Goal: Find contact information: Find contact information

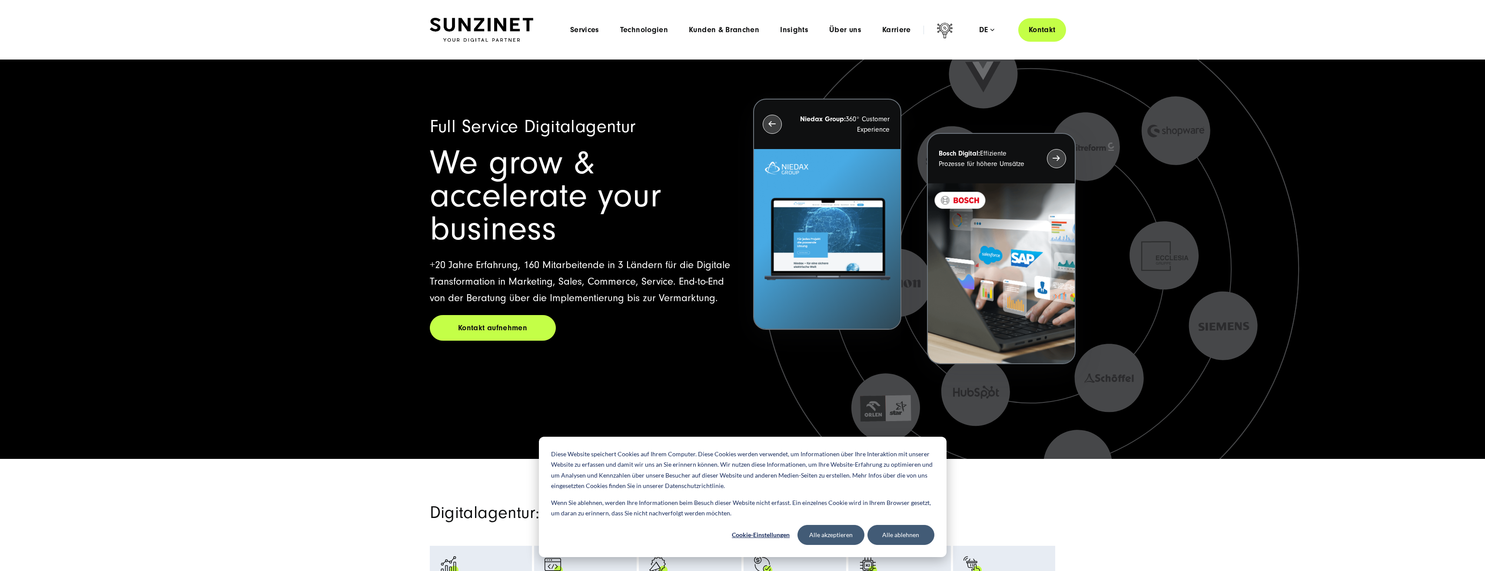
click at [1043, 29] on link "Kontakt" at bounding box center [1043, 29] width 48 height 25
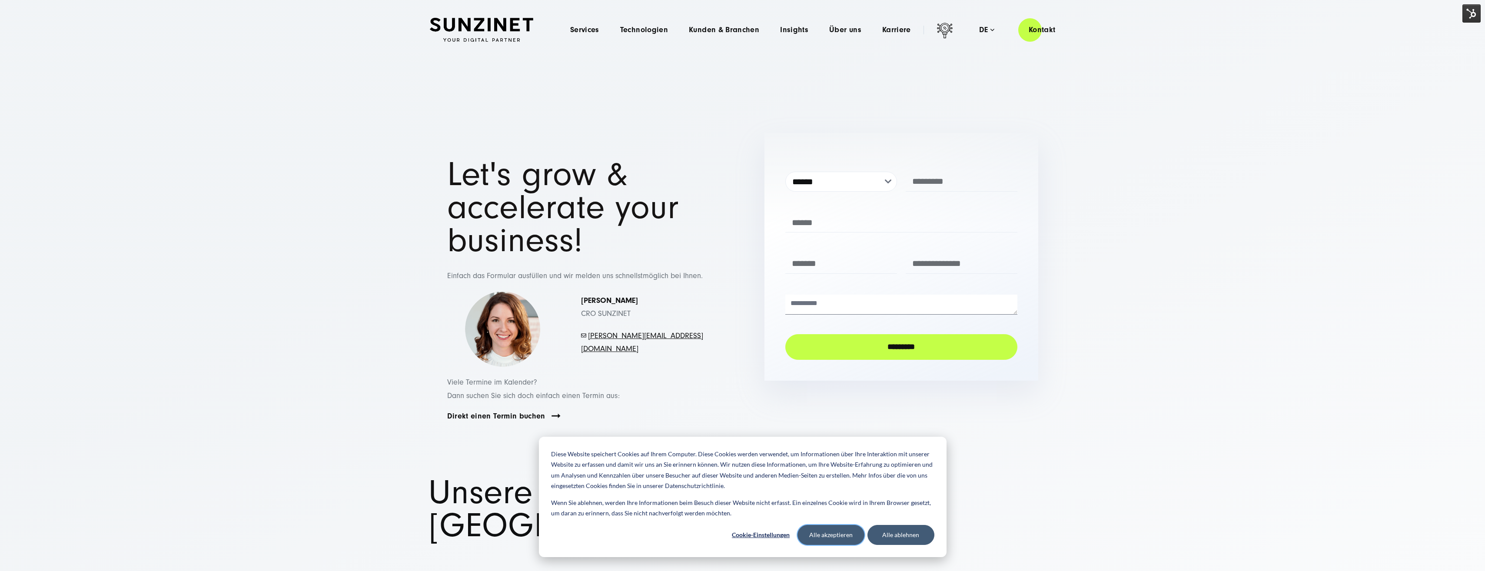
click at [836, 532] on button "Alle akzeptieren" at bounding box center [831, 535] width 67 height 20
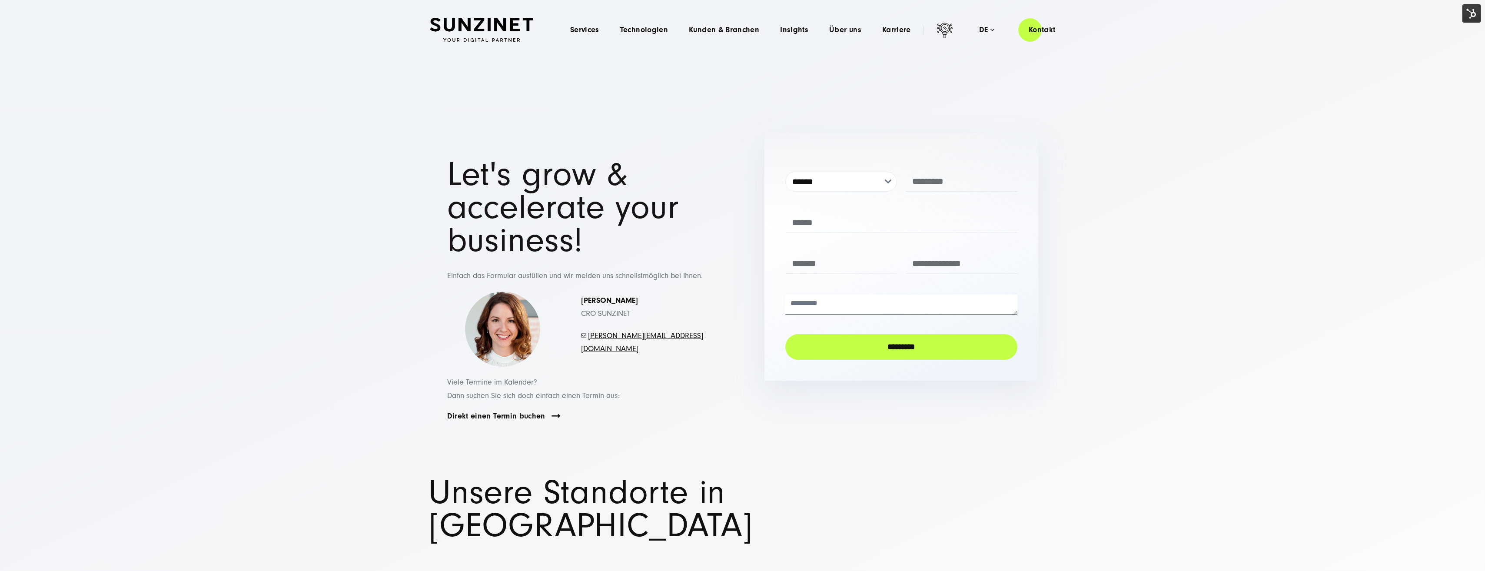
click at [1471, 11] on img at bounding box center [1472, 13] width 18 height 18
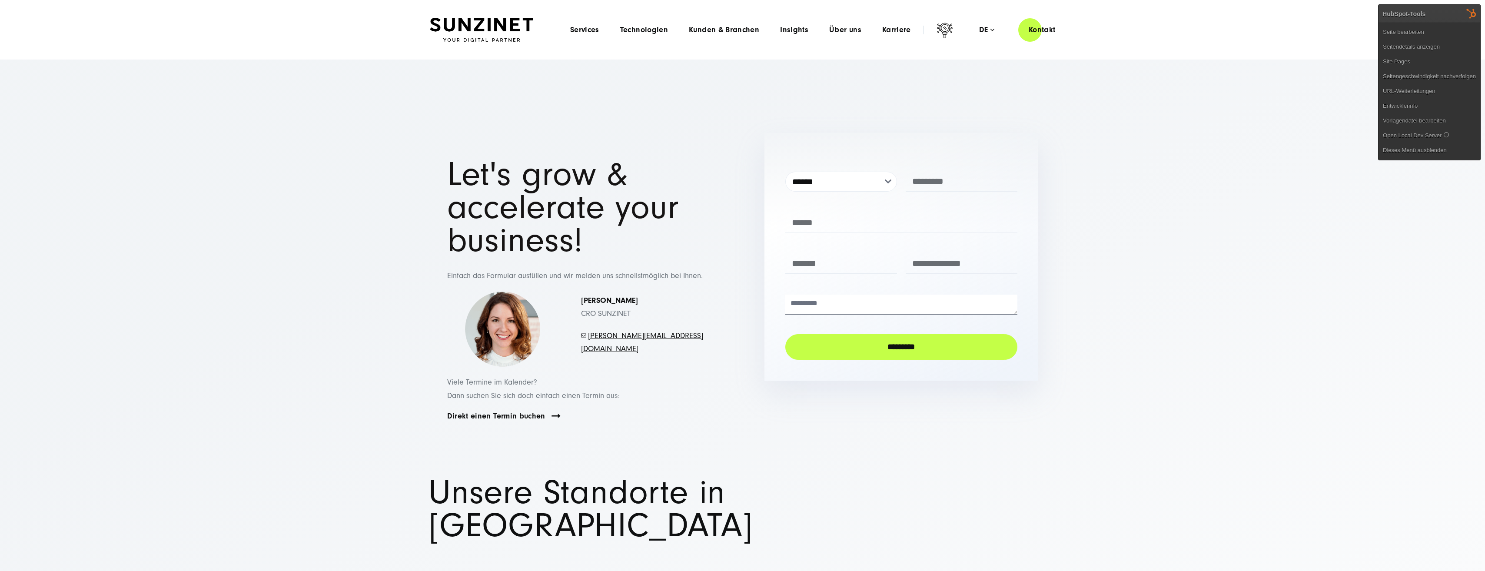
click at [1430, 28] on link "Seite bearbeiten" at bounding box center [1430, 32] width 102 height 15
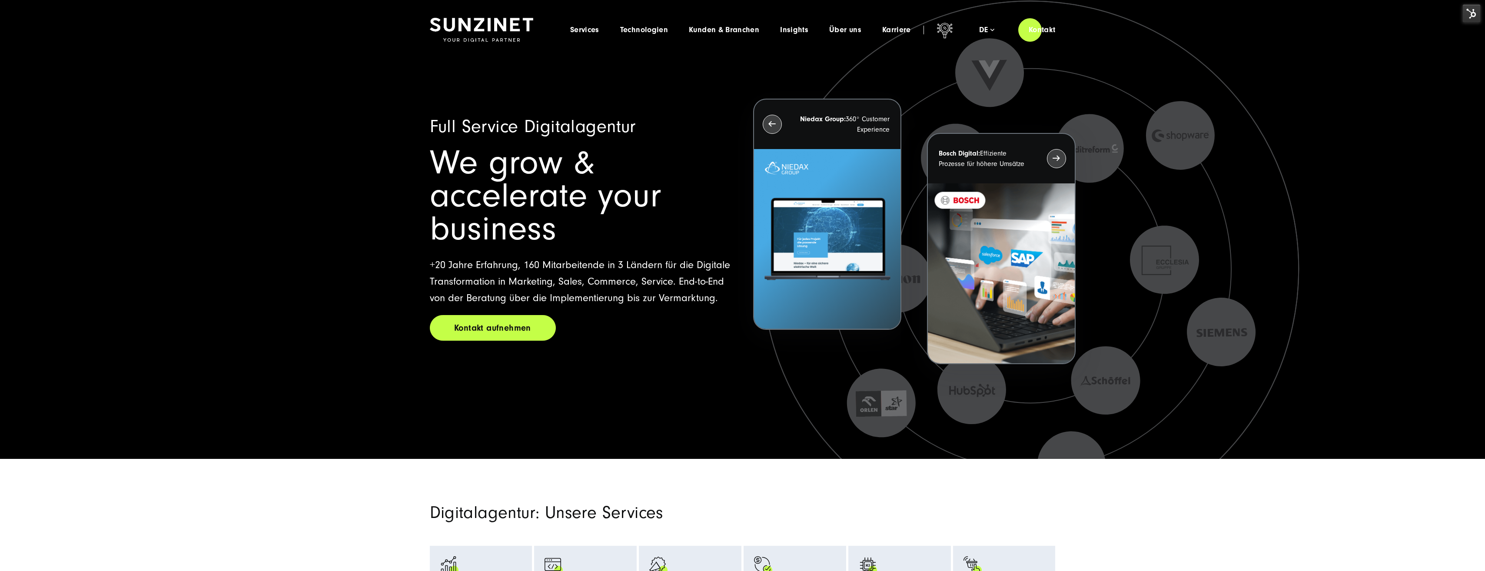
click at [516, 315] on link "Kontakt aufnehmen" at bounding box center [493, 328] width 126 height 26
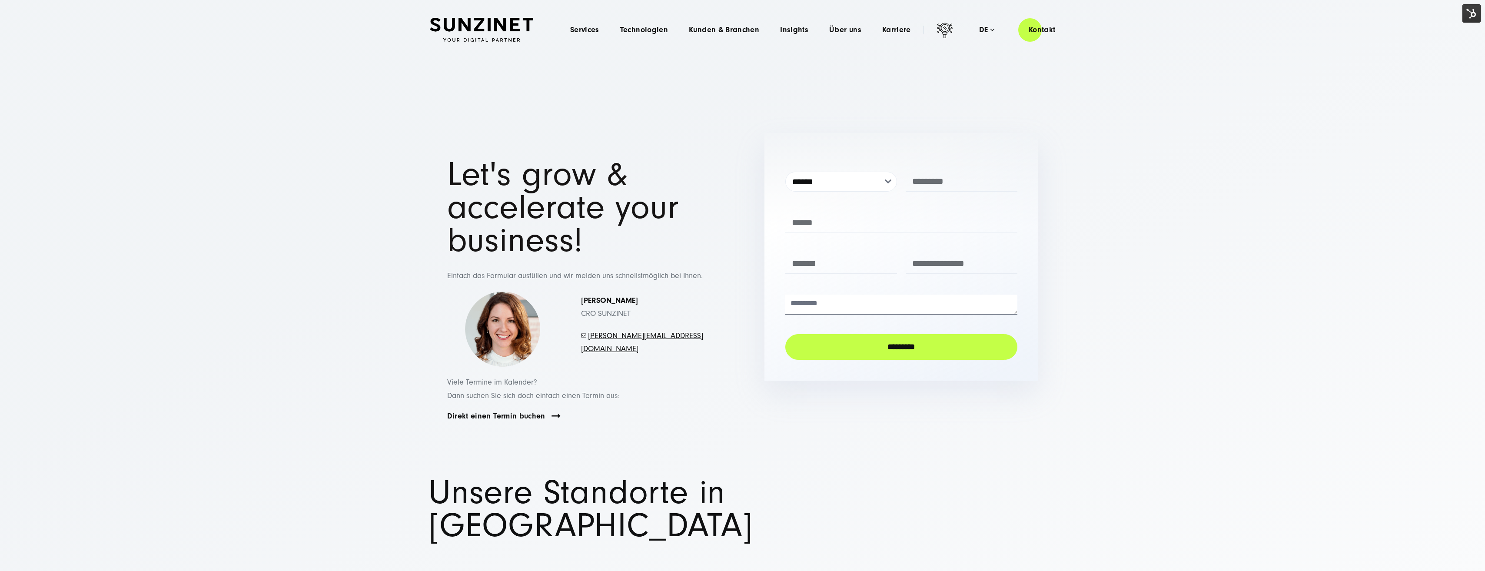
click at [1469, 11] on img at bounding box center [1472, 13] width 18 height 18
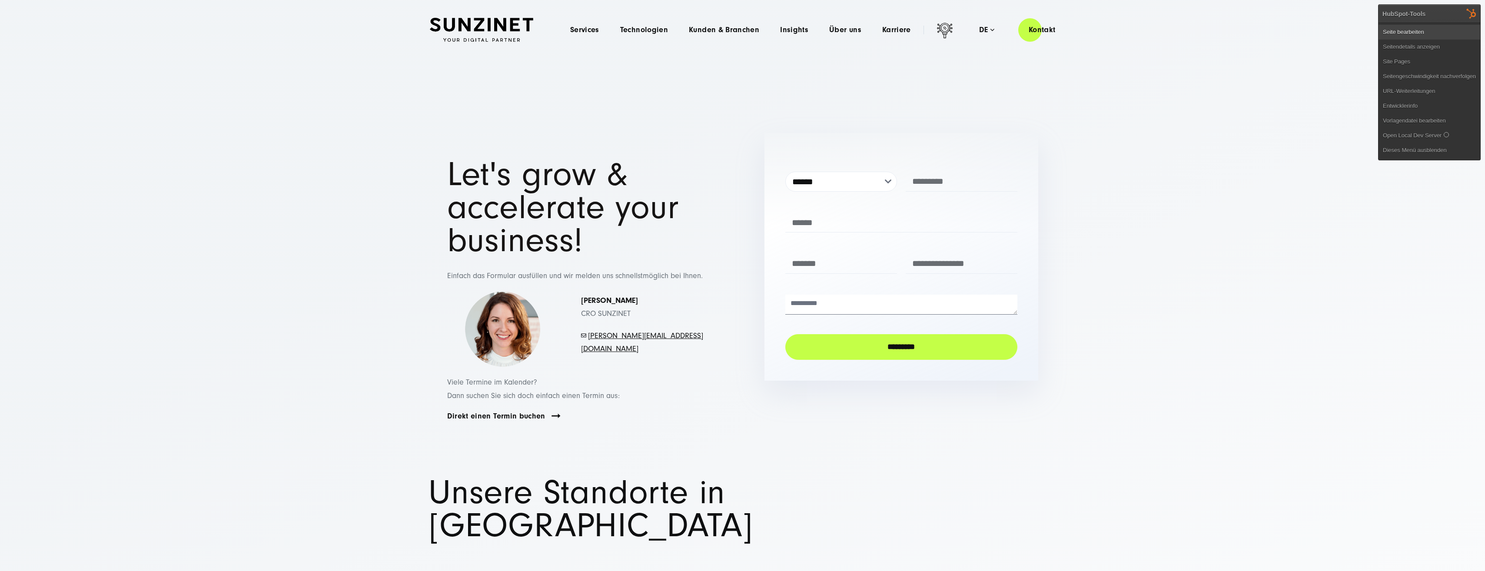
click at [1428, 35] on link "Seite bearbeiten" at bounding box center [1430, 32] width 102 height 15
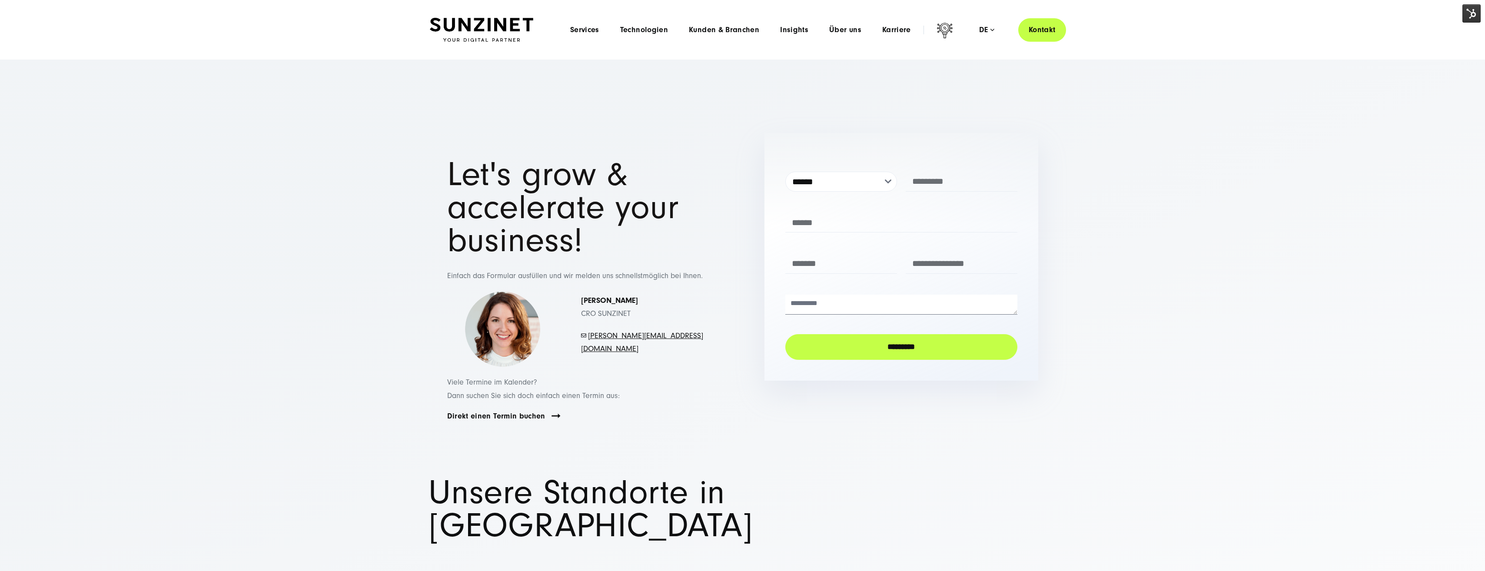
click at [1044, 31] on link "Kontakt" at bounding box center [1043, 29] width 48 height 25
click at [526, 32] on img at bounding box center [481, 30] width 103 height 24
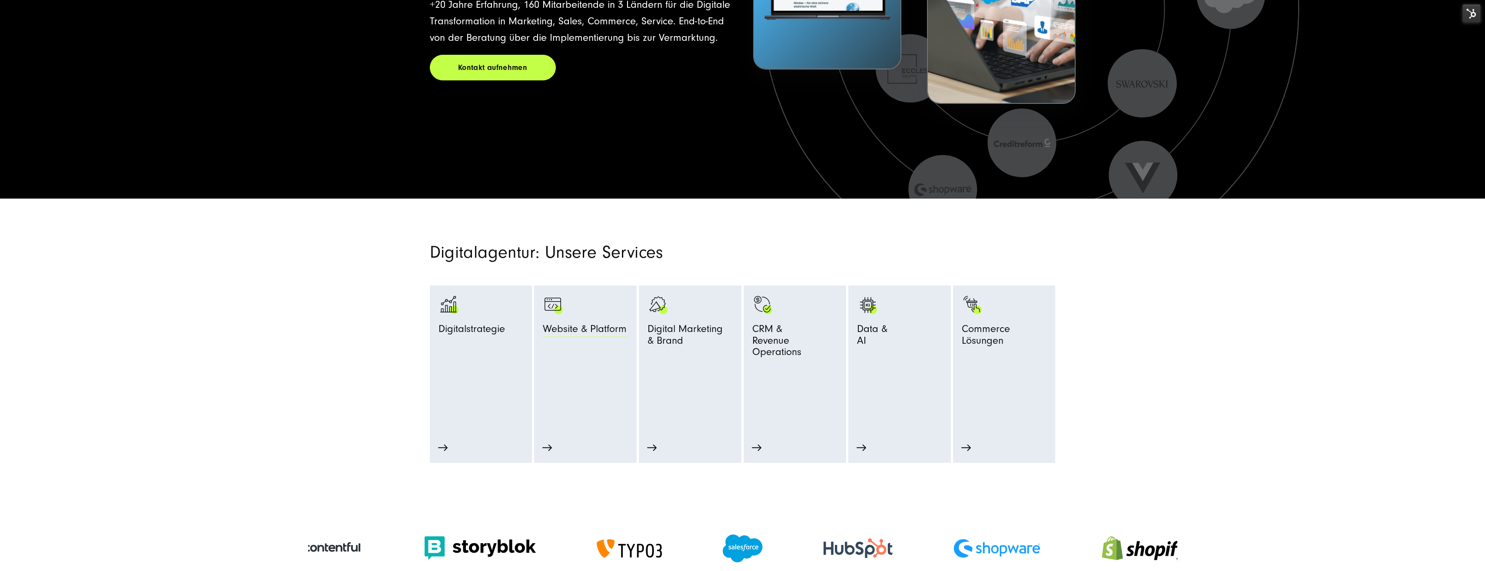
scroll to position [261, 0]
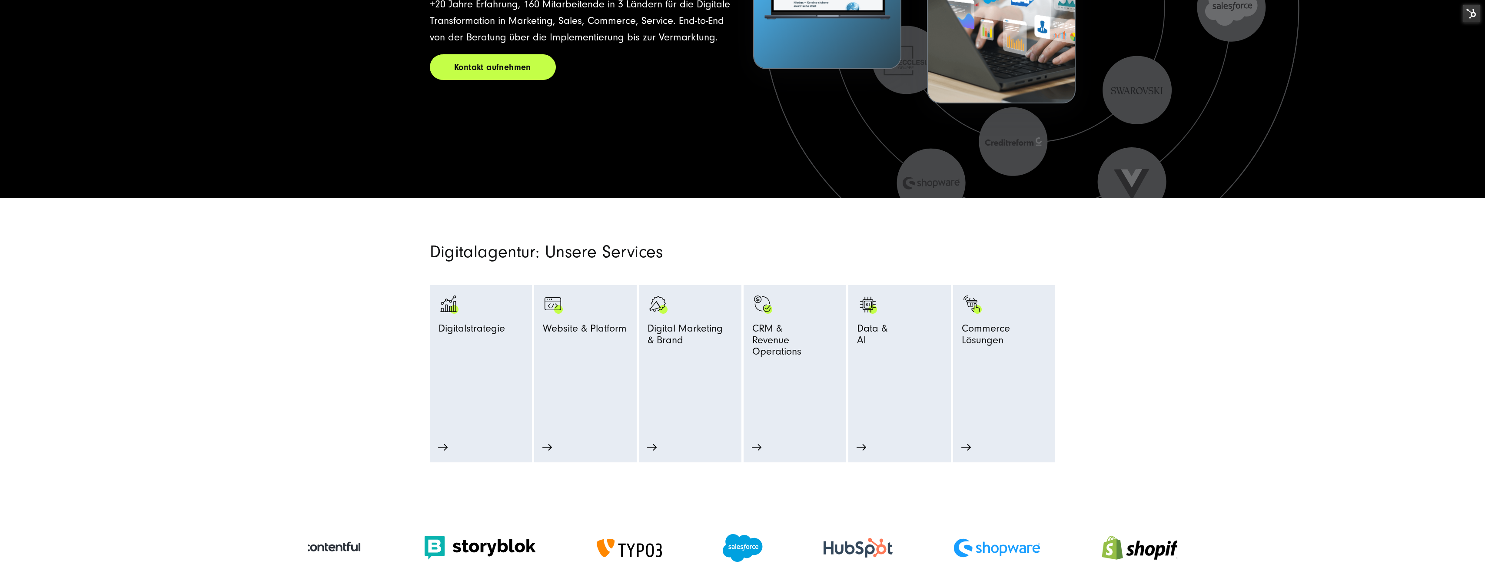
click at [518, 54] on link "Kontakt aufnehmen" at bounding box center [493, 67] width 126 height 26
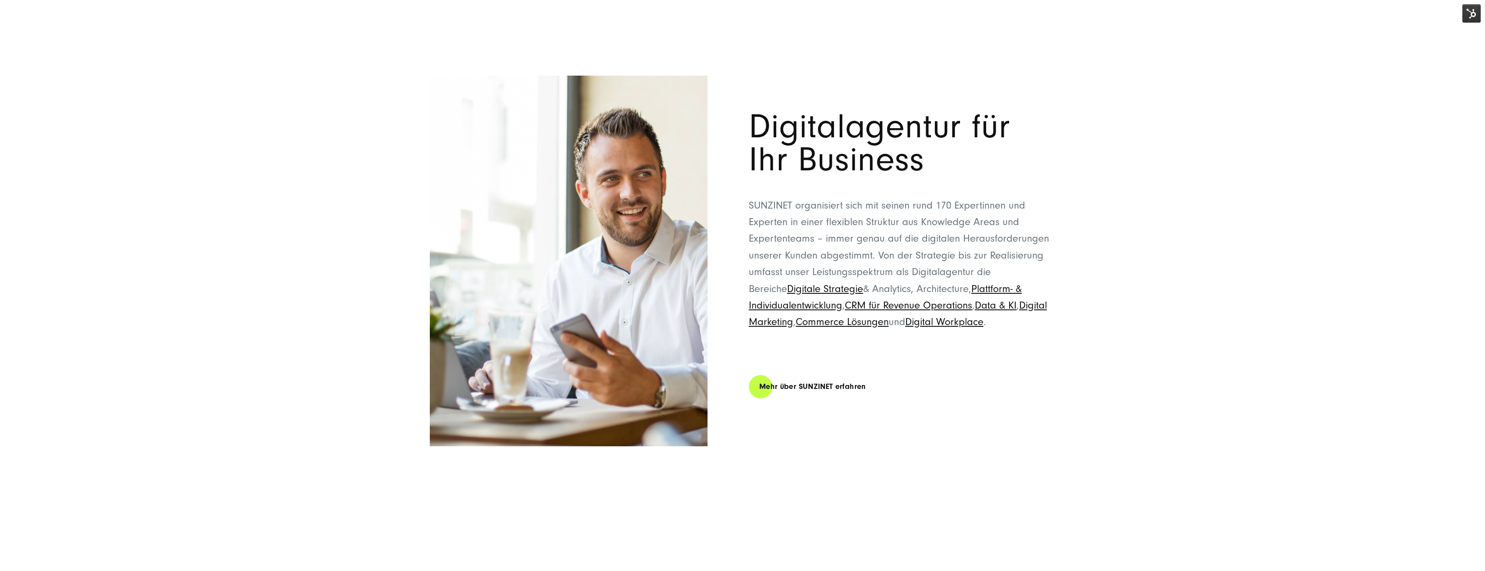
scroll to position [5391, 0]
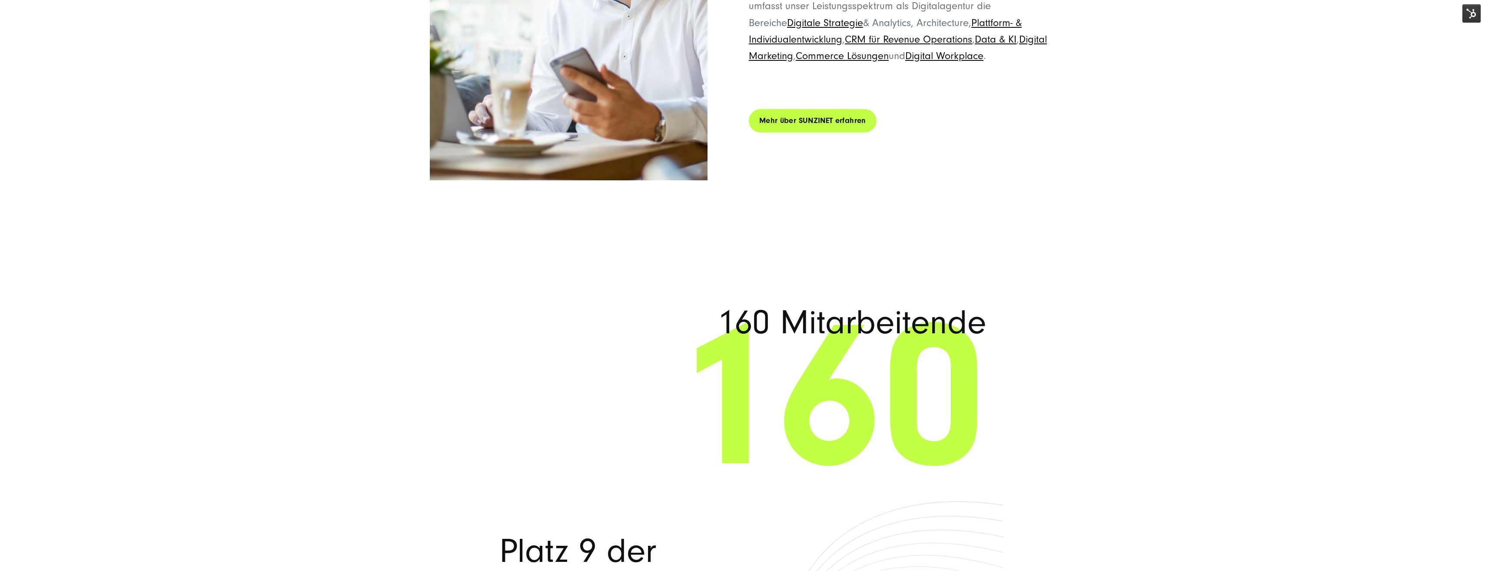
click at [818, 120] on link "Mehr über SUNZINET erfahren" at bounding box center [813, 120] width 128 height 25
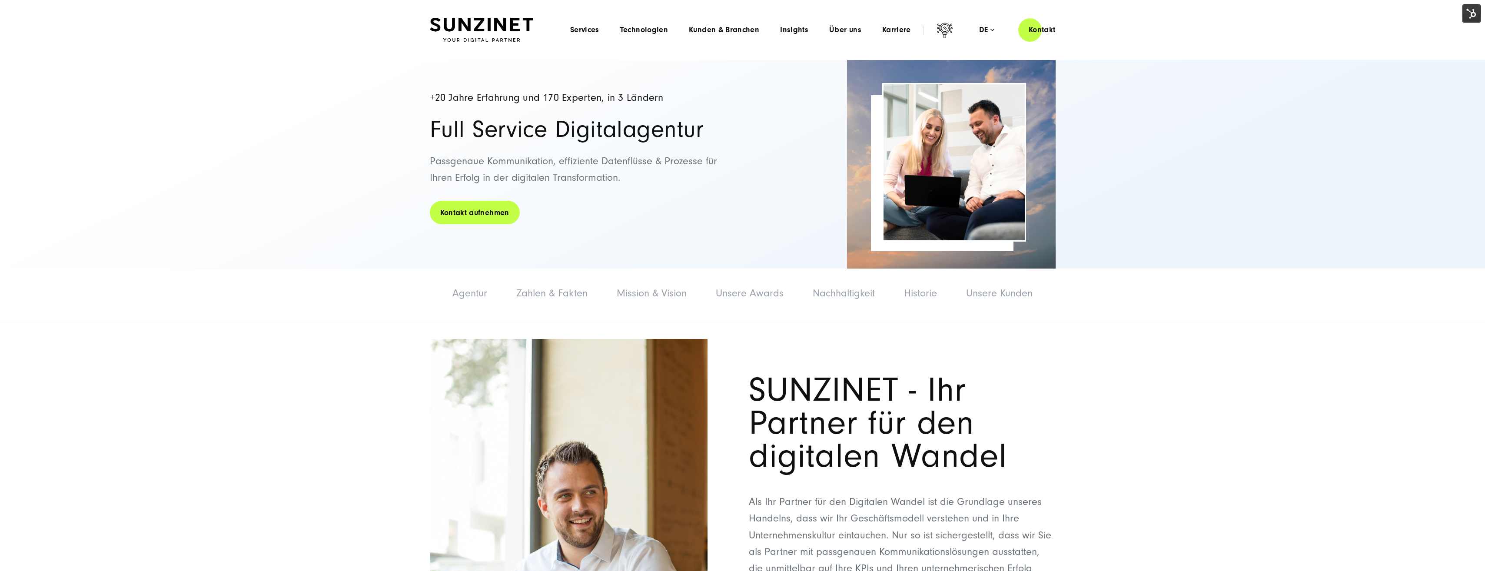
click at [488, 213] on link "Kontakt aufnehmen" at bounding box center [475, 212] width 90 height 25
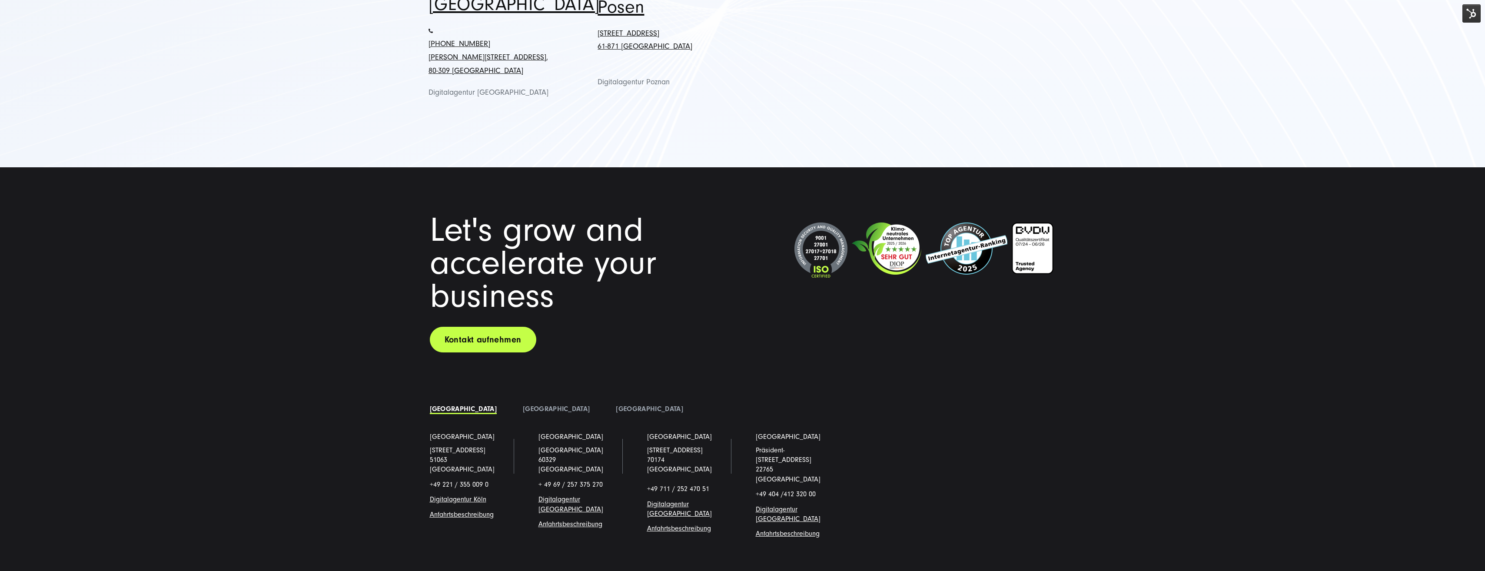
scroll to position [1299, 0]
click at [478, 326] on link "Kontakt aufnehmen" at bounding box center [483, 339] width 107 height 26
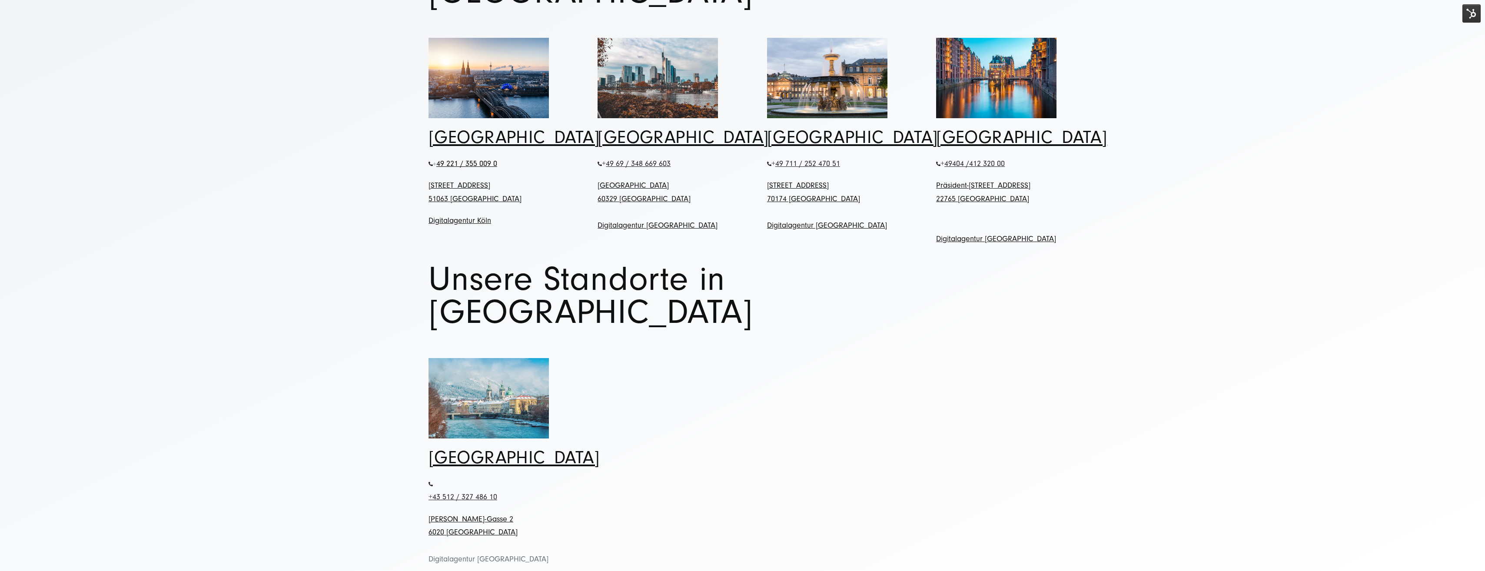
scroll to position [696, 0]
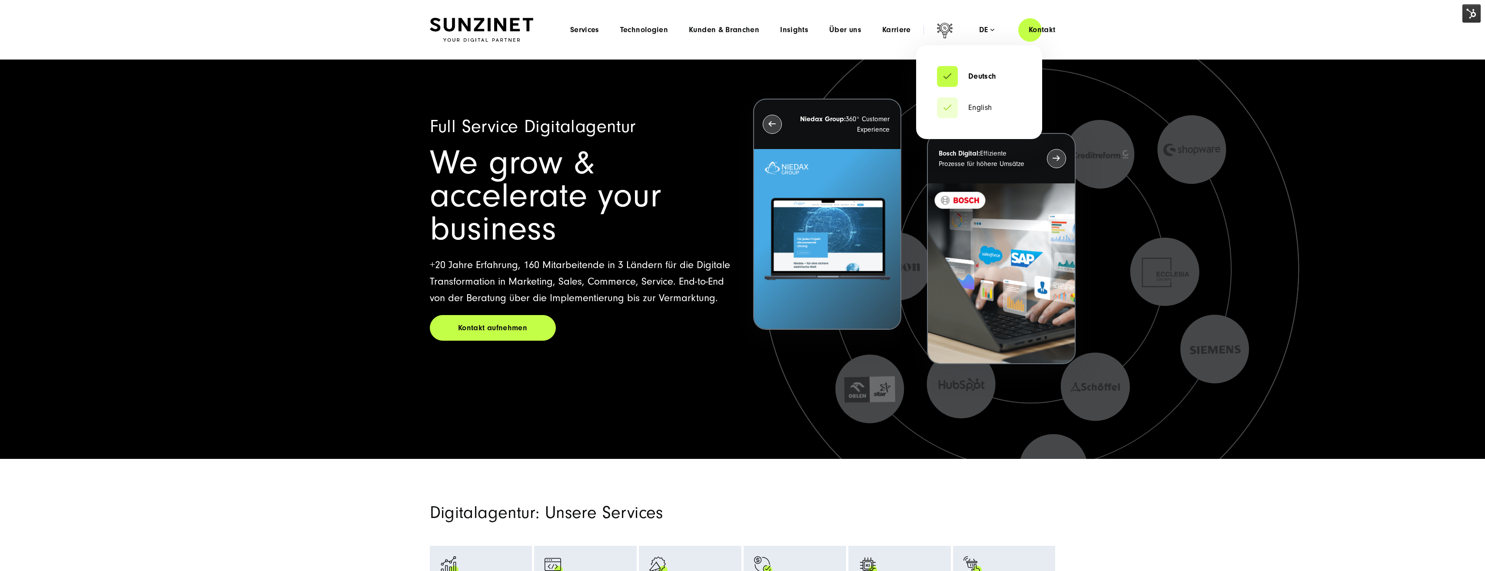
click at [990, 29] on div "de" at bounding box center [986, 30] width 15 height 9
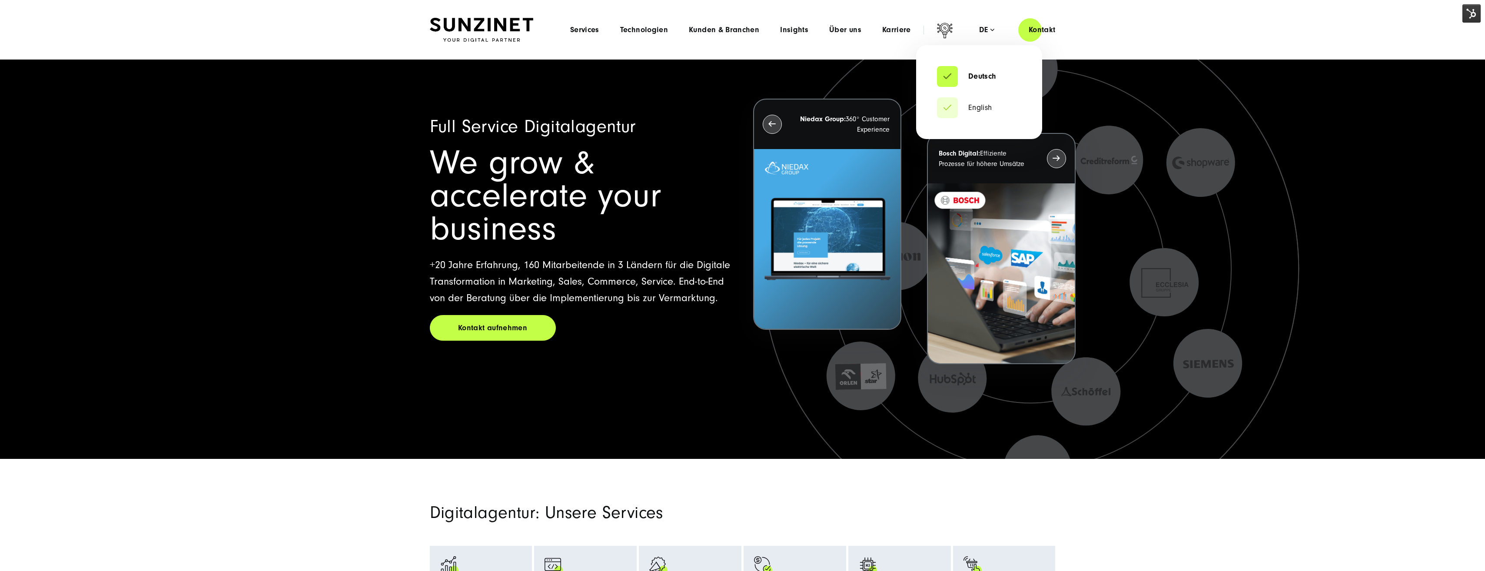
click at [989, 113] on li "English" at bounding box center [979, 107] width 84 height 21
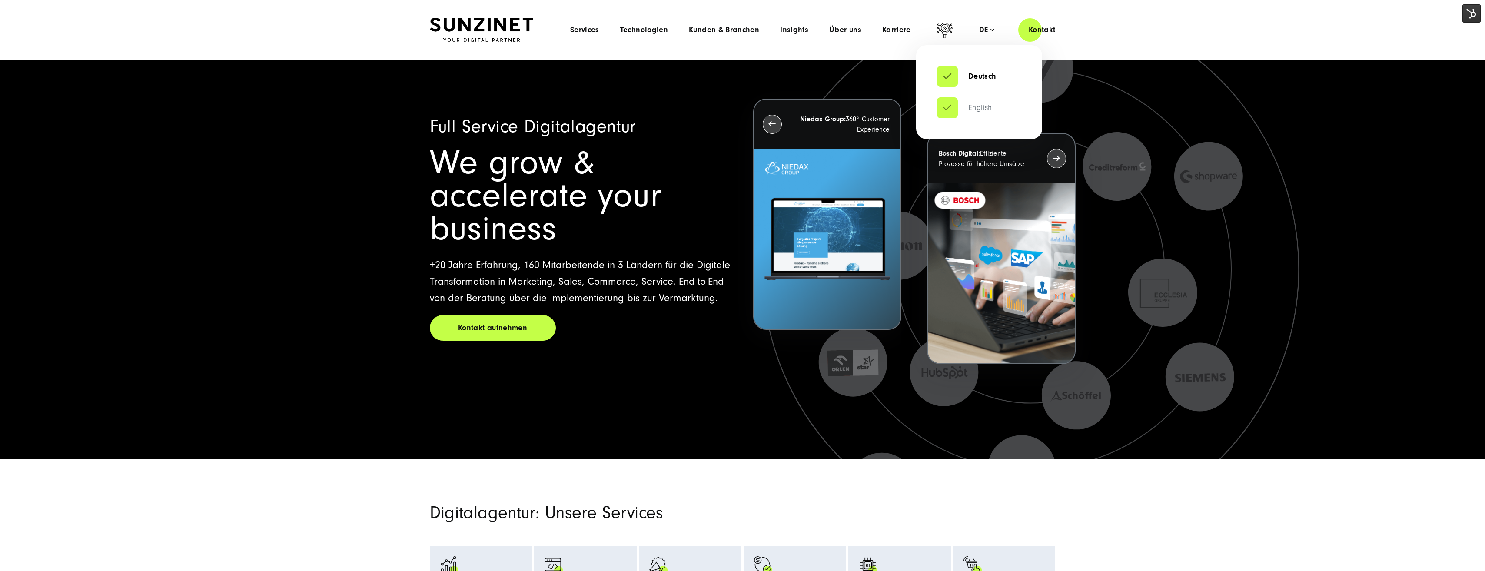
click at [971, 107] on link "English" at bounding box center [964, 107] width 55 height 9
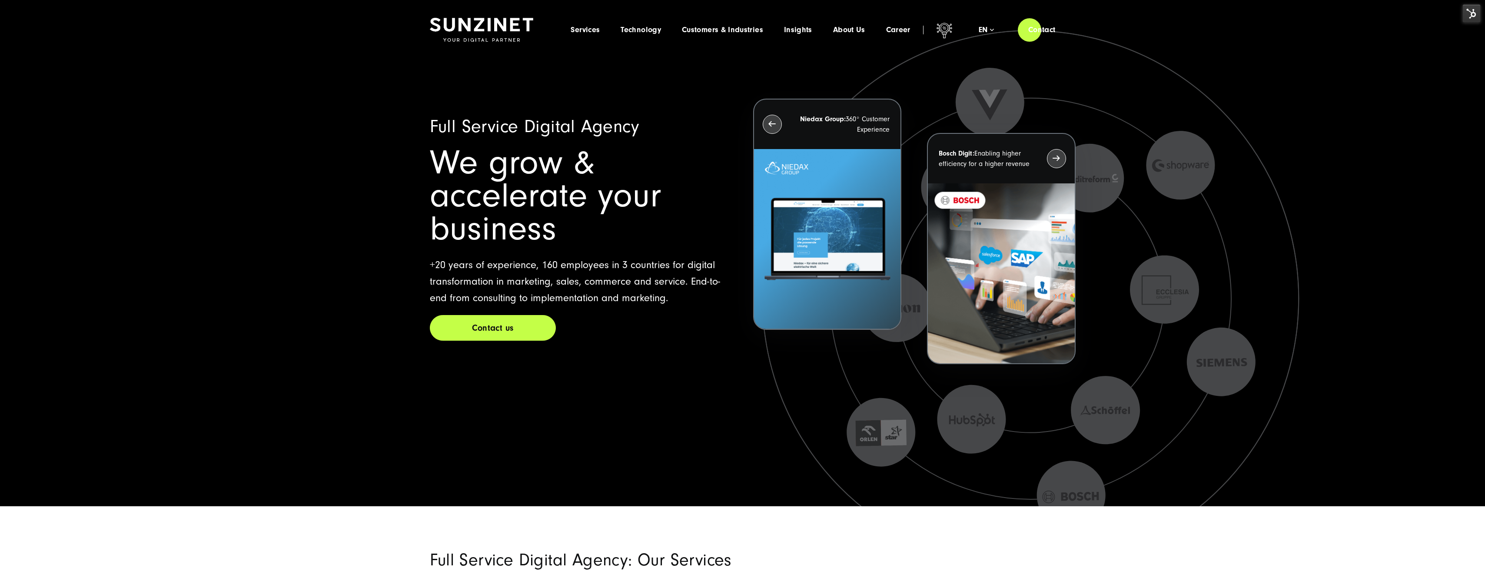
click at [510, 315] on link "Contact us" at bounding box center [493, 328] width 126 height 26
